Goal: Ask a question

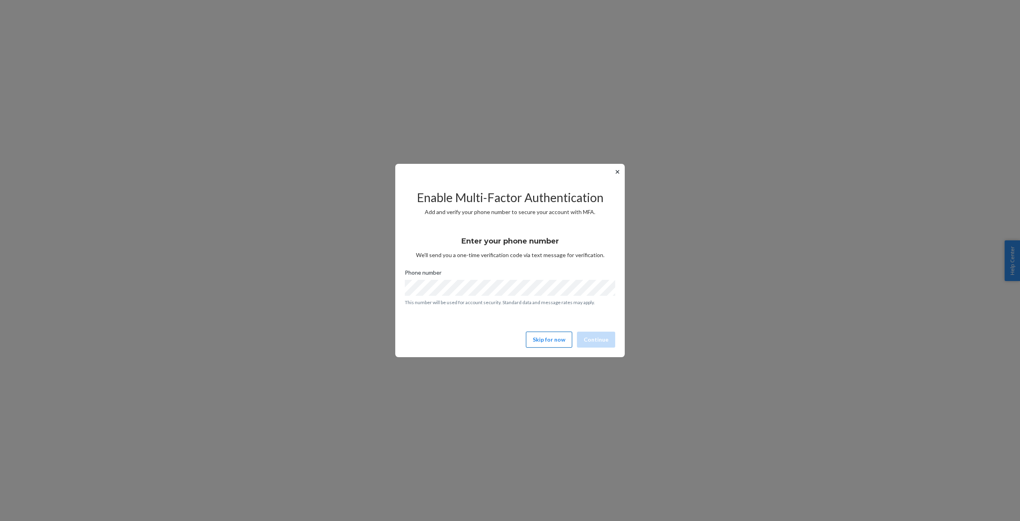
click at [550, 342] on button "Skip for now" at bounding box center [549, 340] width 46 height 16
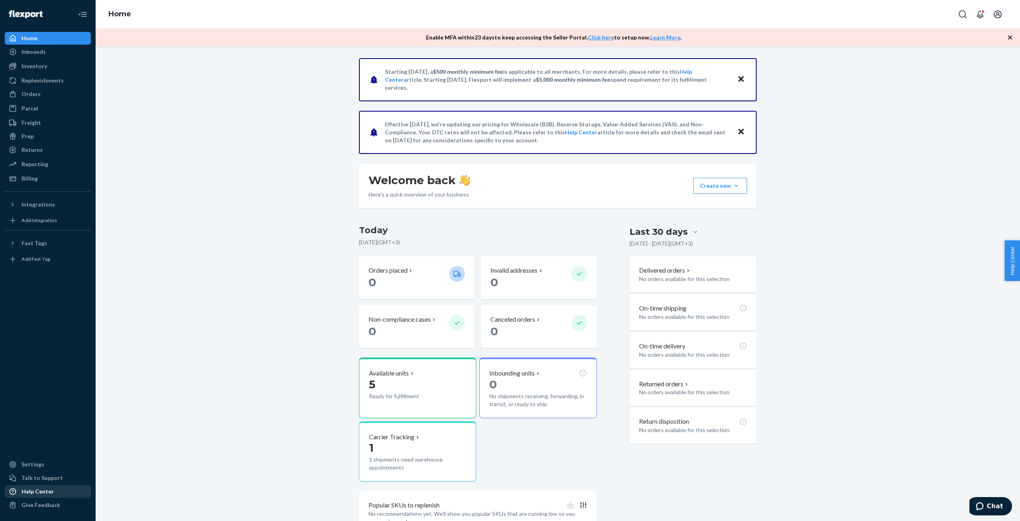
click at [30, 491] on div "Help Center" at bounding box center [38, 491] width 32 height 8
click at [984, 505] on icon "Chat" at bounding box center [980, 506] width 8 height 8
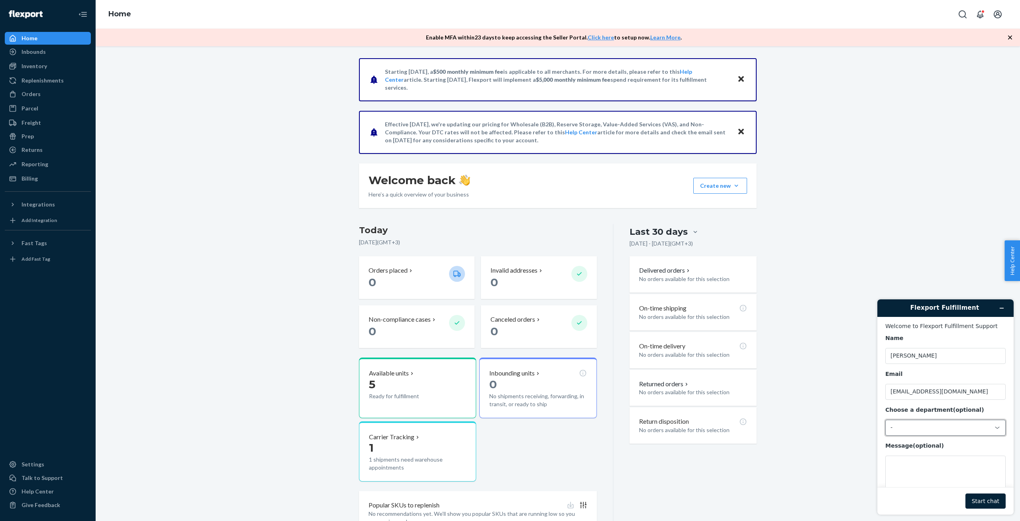
click at [897, 429] on div "-" at bounding box center [941, 427] width 100 height 7
click at [925, 460] on li "Messaging (Chat Team)" at bounding box center [946, 462] width 120 height 14
drag, startPoint x: 933, startPoint y: 311, endPoint x: 1789, endPoint y: 527, distance: 882.8
click at [918, 299] on div "Flexport Fulfillment Welcome to Flexport Fulfillment Support Name [PERSON_NAME]…" at bounding box center [946, 406] width 136 height 215
click at [936, 480] on textarea "Message (optional)" at bounding box center [945, 477] width 120 height 45
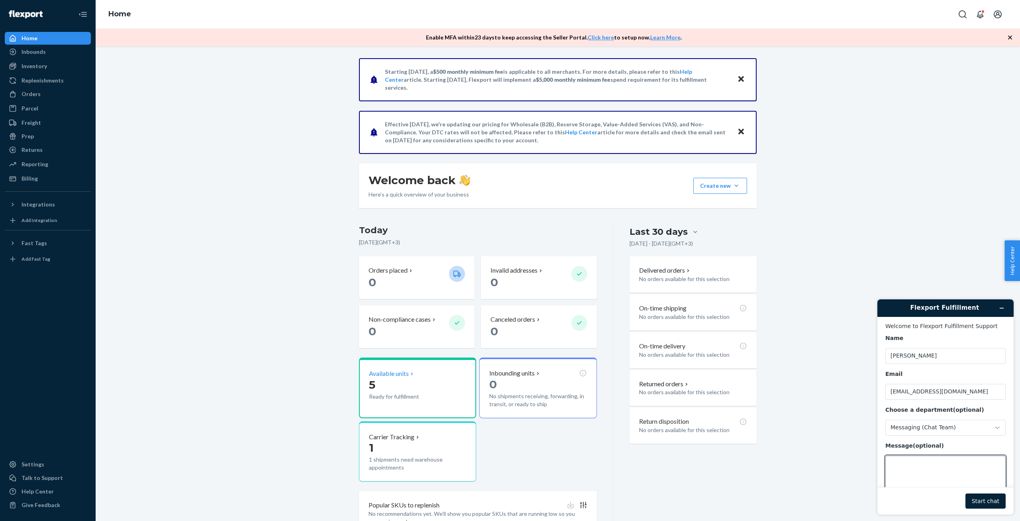
click at [405, 380] on p "5" at bounding box center [406, 384] width 74 height 14
